Goal: Task Accomplishment & Management: Use online tool/utility

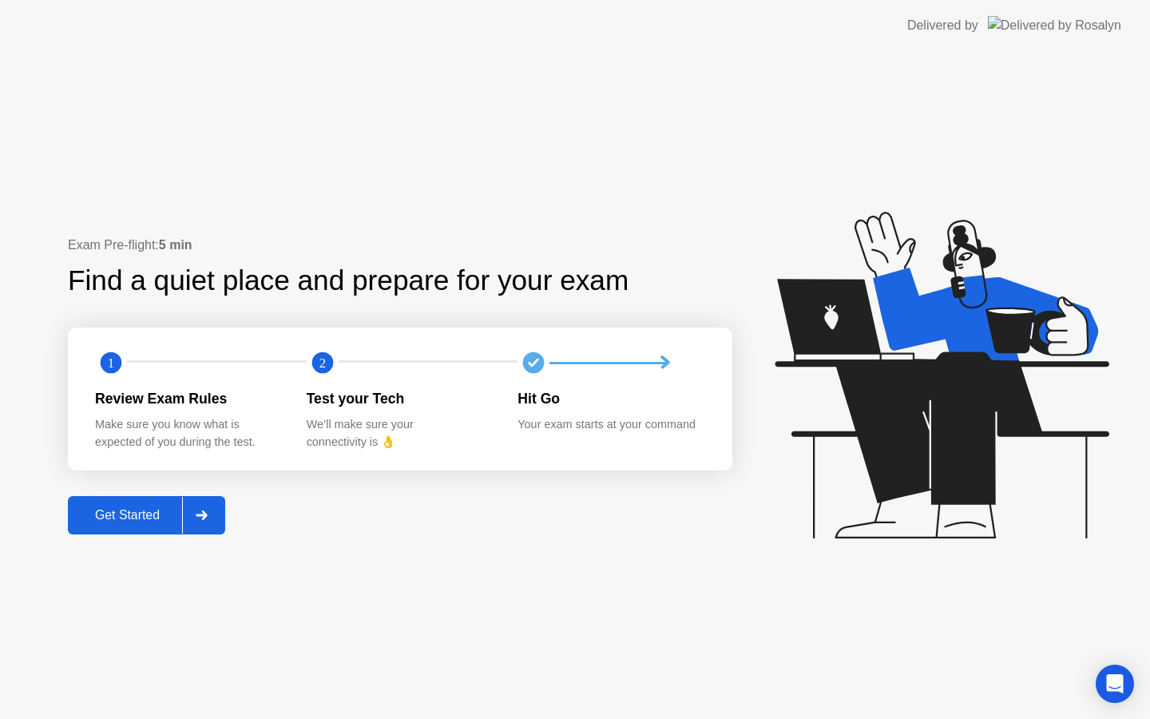
click at [147, 530] on button "Get Started" at bounding box center [146, 515] width 157 height 38
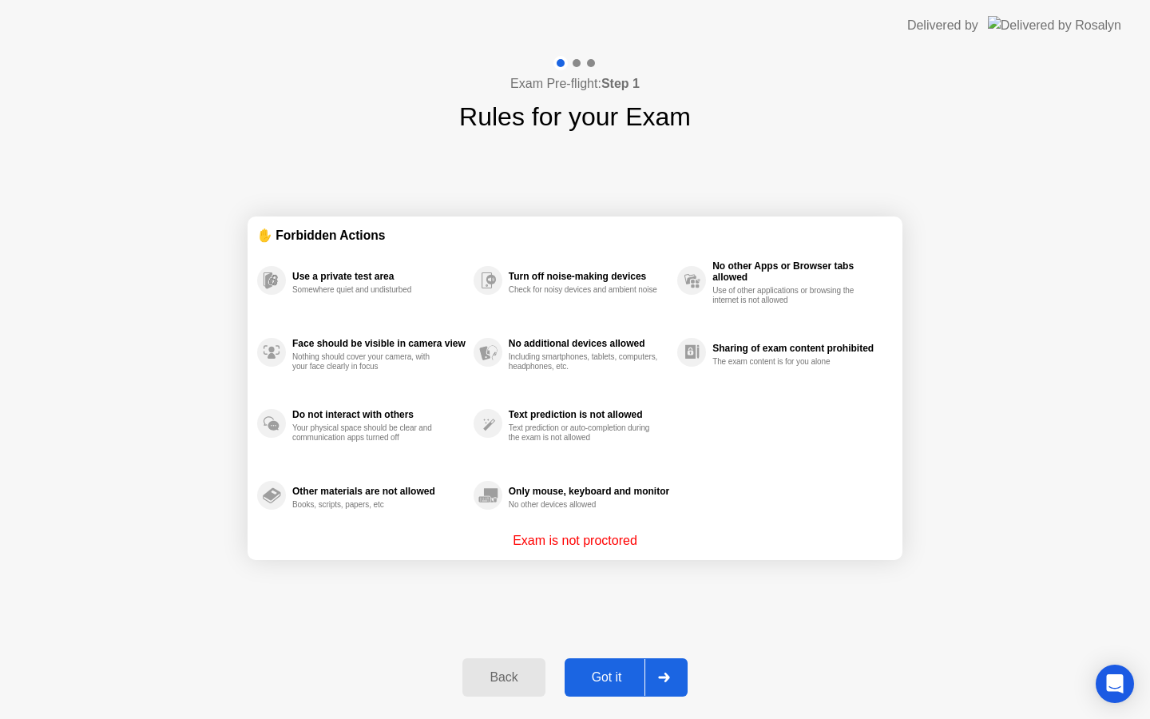
click at [584, 670] on div "Got it" at bounding box center [607, 677] width 75 height 14
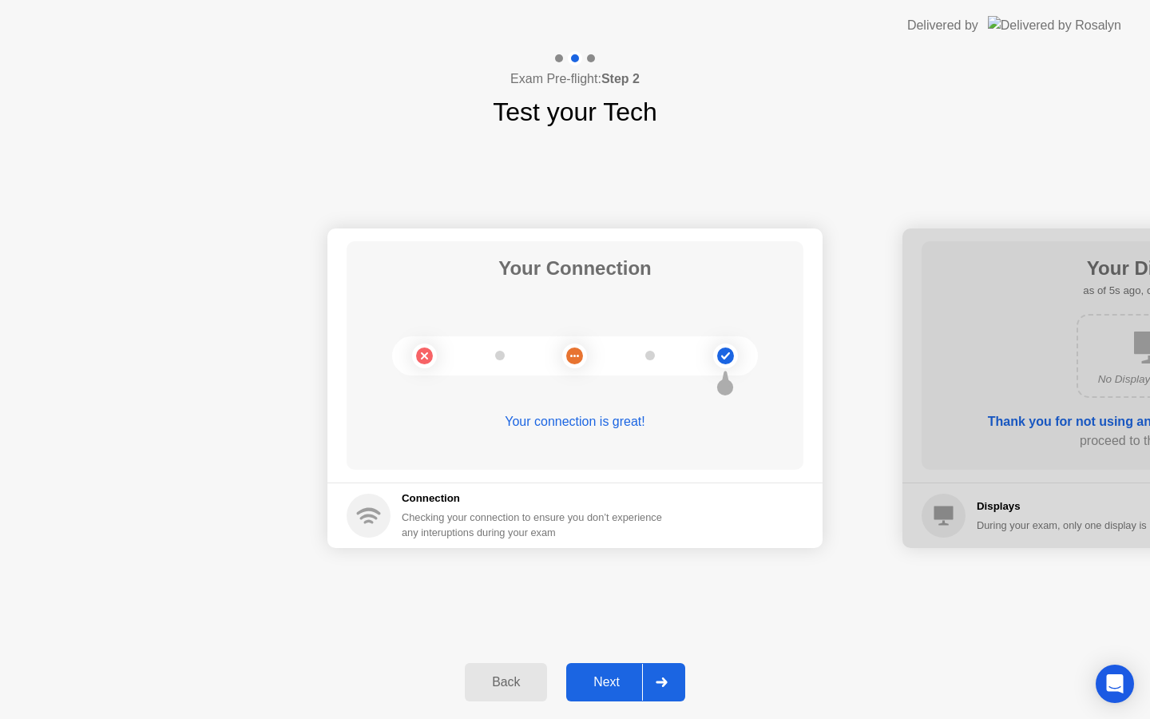
click at [611, 667] on button "Next" at bounding box center [625, 682] width 119 height 38
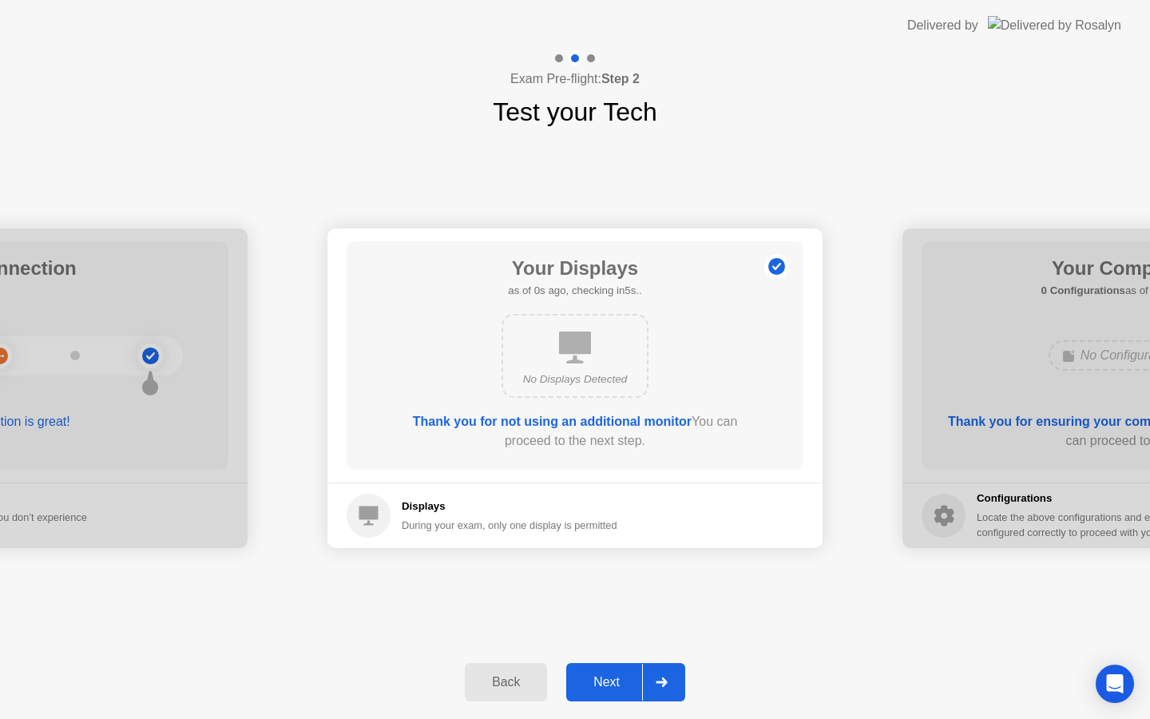
click at [611, 667] on button "Next" at bounding box center [625, 682] width 119 height 38
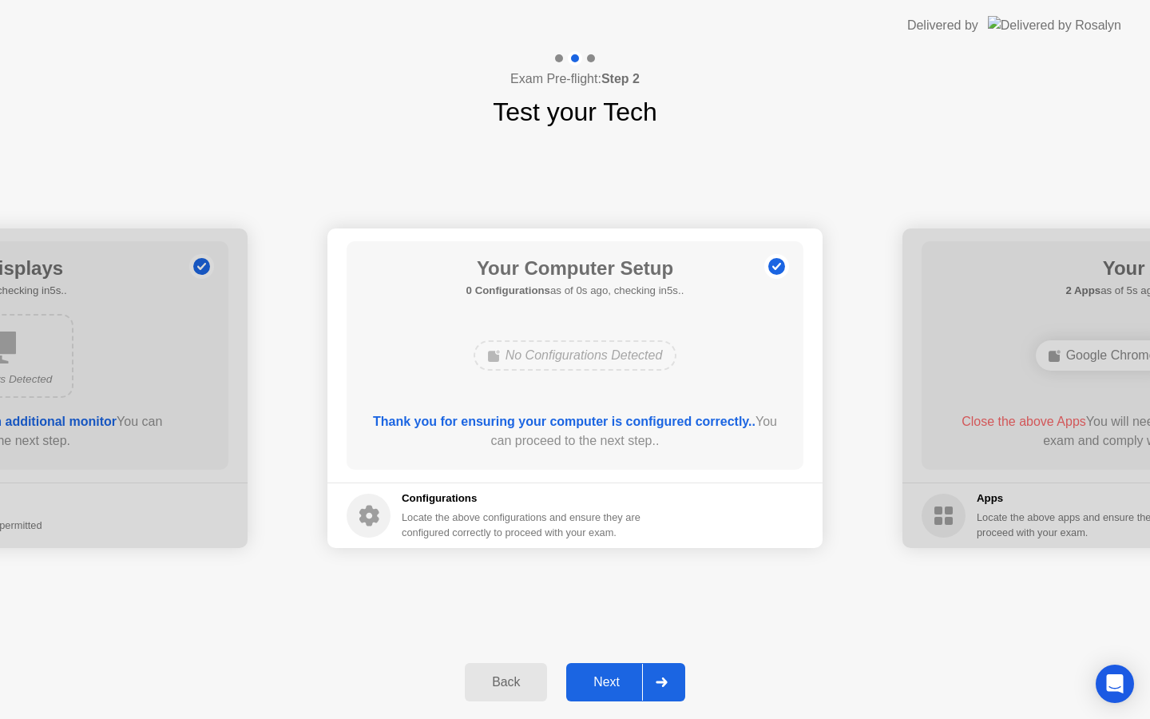
click at [611, 667] on button "Next" at bounding box center [625, 682] width 119 height 38
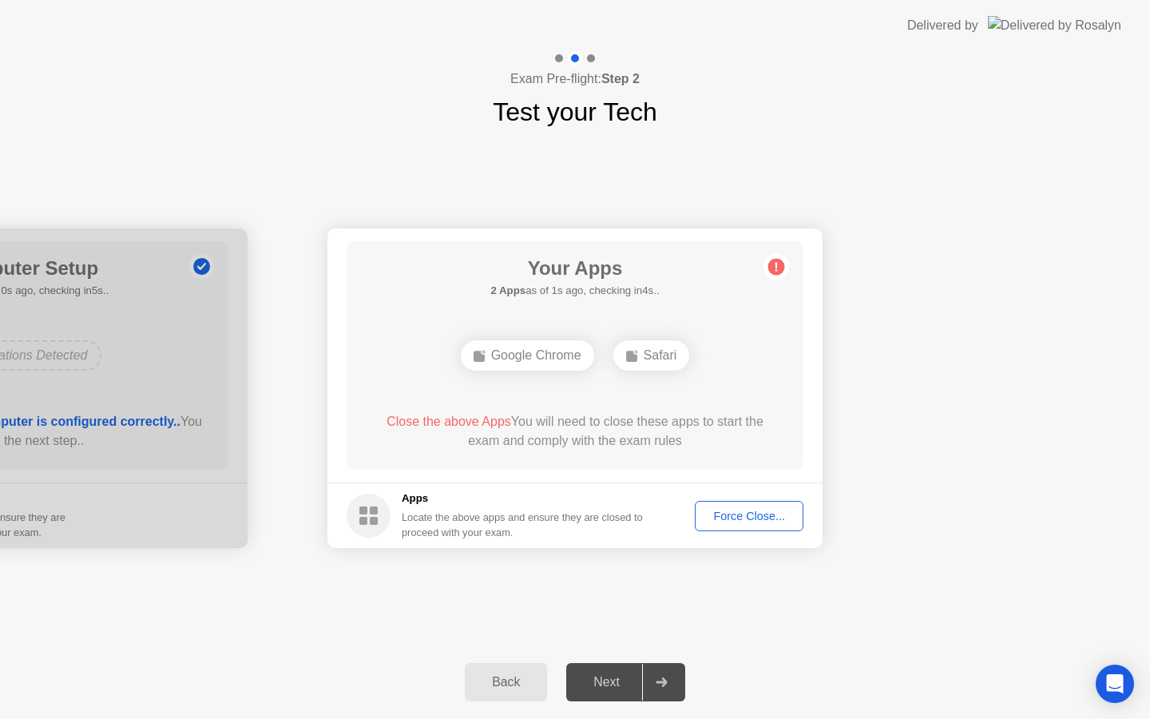
click at [753, 510] on div "Force Close..." at bounding box center [749, 516] width 97 height 13
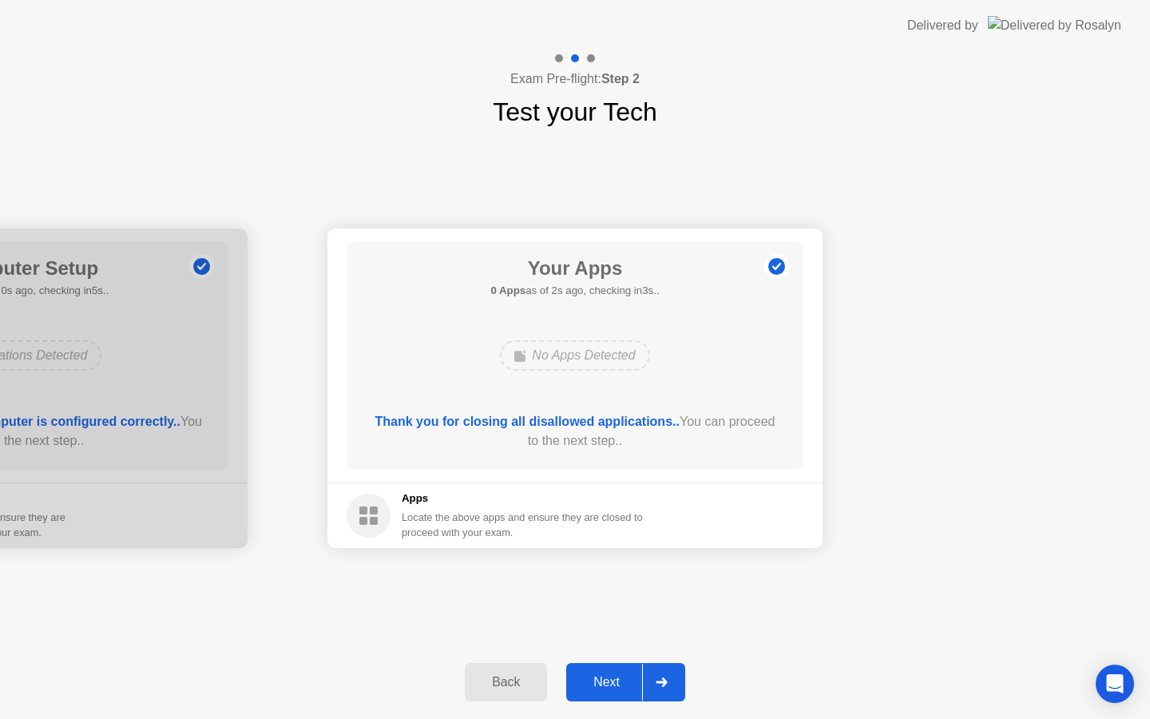
click at [604, 681] on div "Next" at bounding box center [606, 682] width 71 height 14
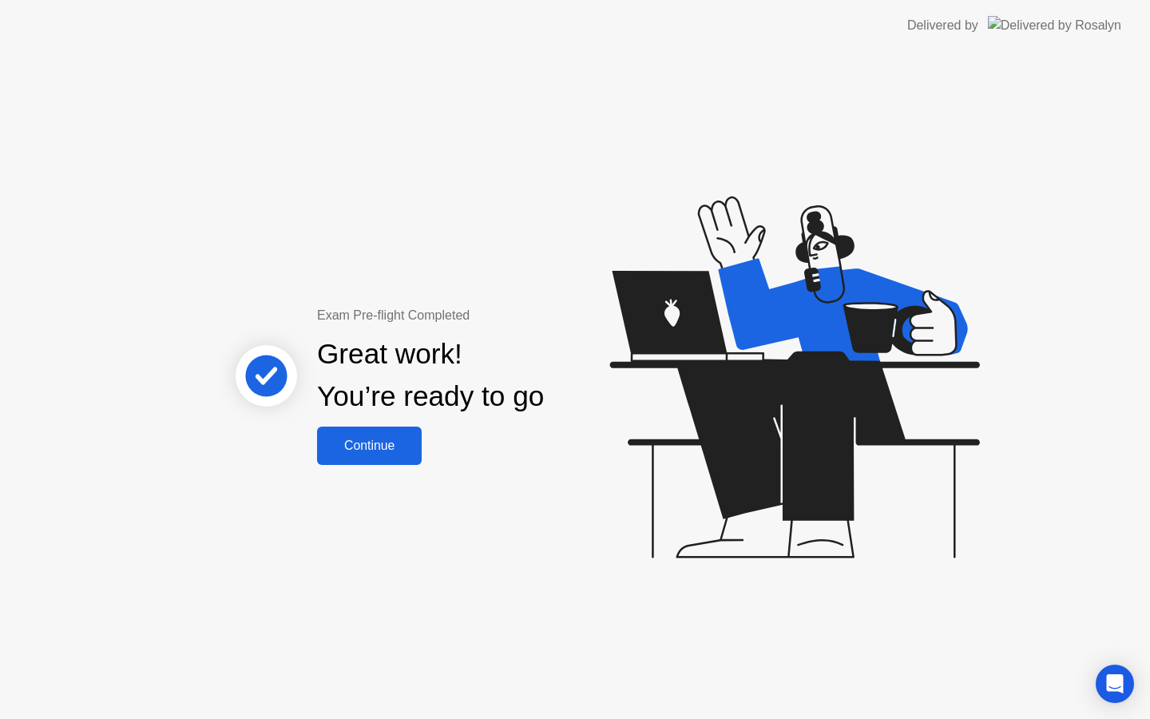
click at [331, 449] on div "Continue" at bounding box center [369, 446] width 95 height 14
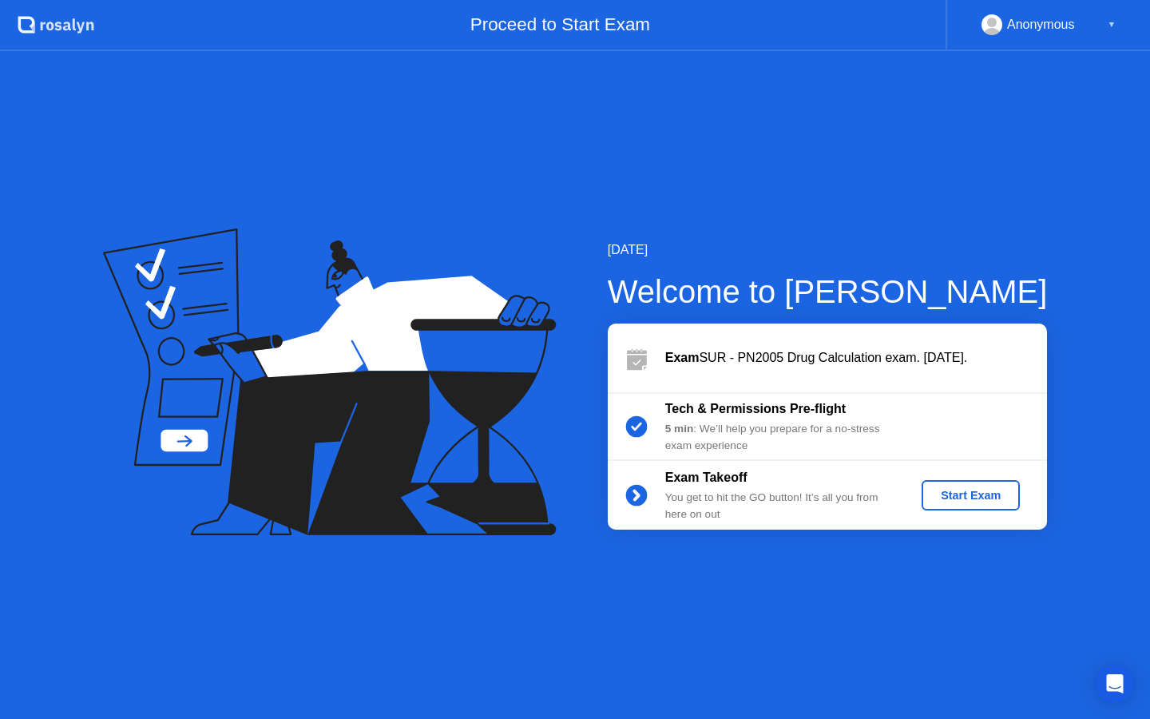
click at [992, 491] on div "Start Exam" at bounding box center [970, 495] width 85 height 13
